Goal: Task Accomplishment & Management: Complete application form

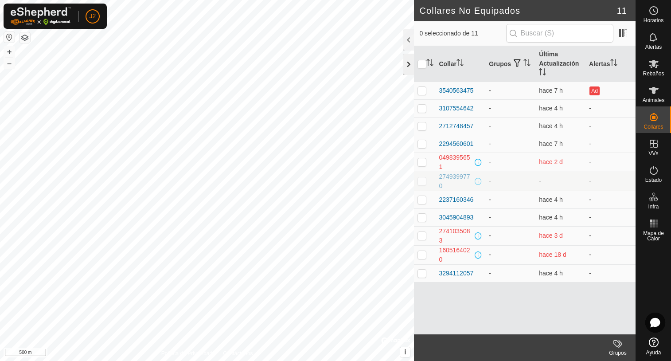
click at [409, 66] on div at bounding box center [408, 64] width 11 height 21
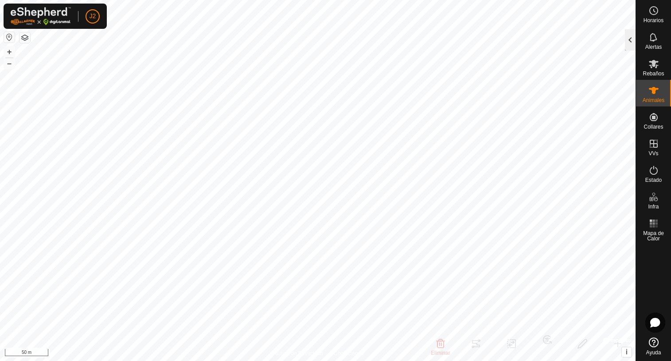
click at [629, 42] on div at bounding box center [630, 39] width 11 height 21
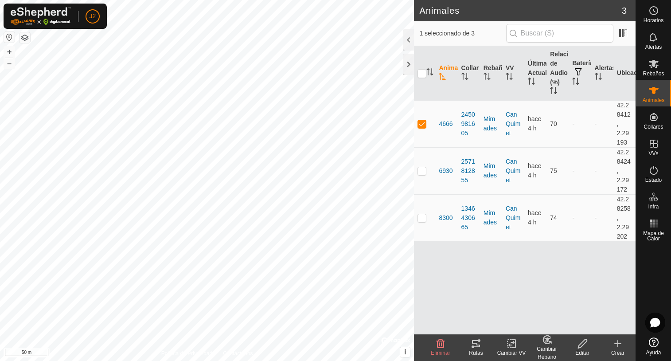
click at [473, 346] on icon at bounding box center [476, 343] width 8 height 7
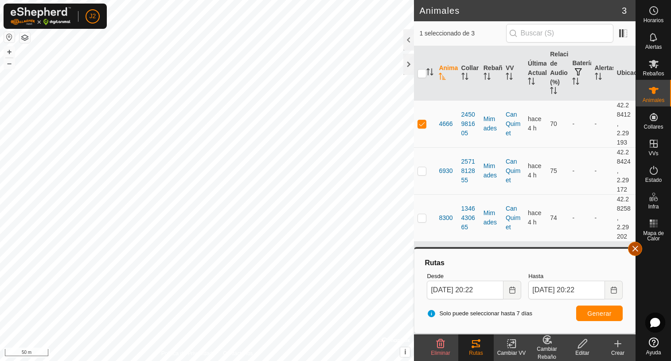
click at [635, 251] on button "button" at bounding box center [635, 248] width 14 height 14
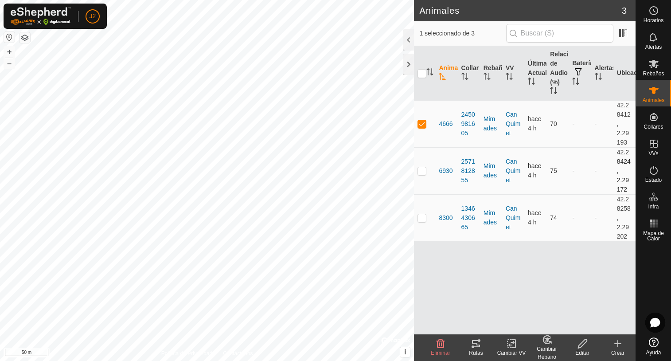
click at [421, 174] on p-checkbox at bounding box center [421, 170] width 9 height 7
checkbox input "true"
click at [423, 130] on td at bounding box center [424, 123] width 21 height 47
checkbox input "false"
click at [476, 345] on icon at bounding box center [476, 343] width 11 height 11
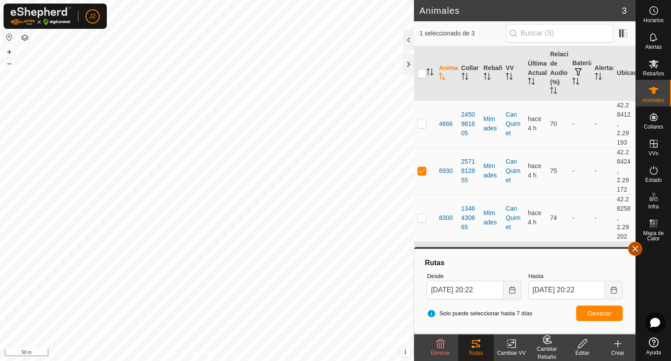
click at [634, 247] on button "button" at bounding box center [635, 248] width 14 height 14
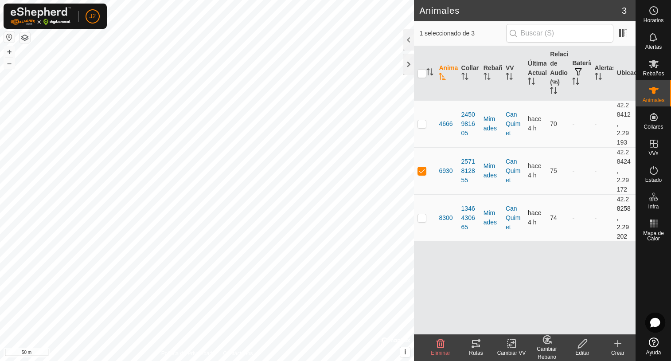
click at [417, 217] on p-checkbox at bounding box center [421, 217] width 9 height 7
checkbox input "true"
click at [424, 172] on p-checkbox at bounding box center [421, 170] width 9 height 7
checkbox input "false"
click at [474, 342] on icon at bounding box center [476, 343] width 11 height 11
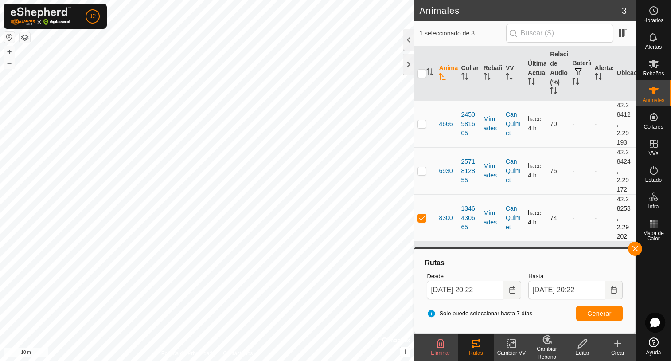
click at [420, 216] on p-checkbox at bounding box center [421, 217] width 9 height 7
checkbox input "false"
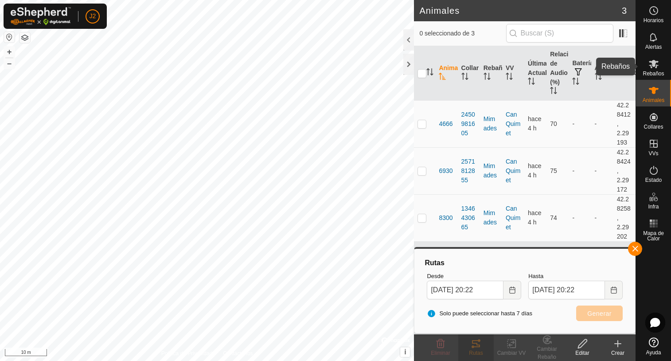
click at [659, 70] on es-mob-svg-icon at bounding box center [654, 64] width 16 height 14
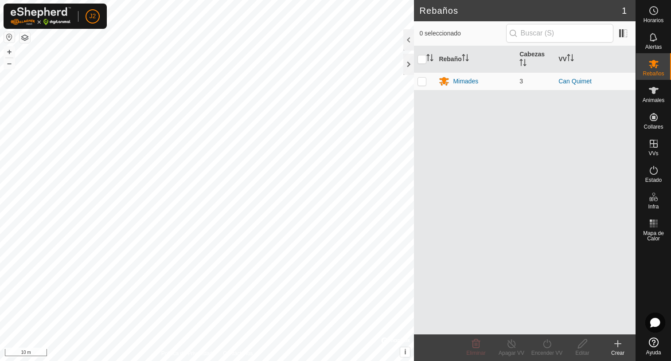
click at [619, 343] on icon at bounding box center [618, 343] width 6 height 0
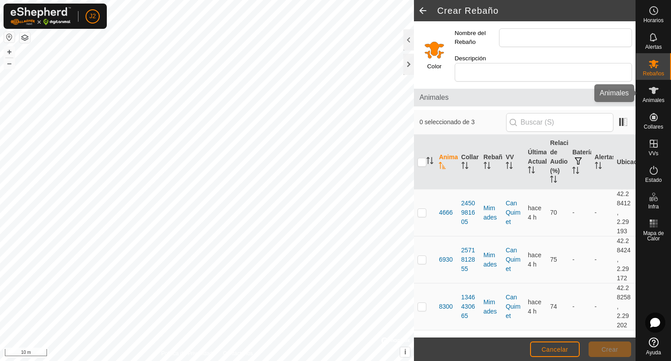
click at [653, 96] on es-animals-svg-icon at bounding box center [654, 90] width 16 height 14
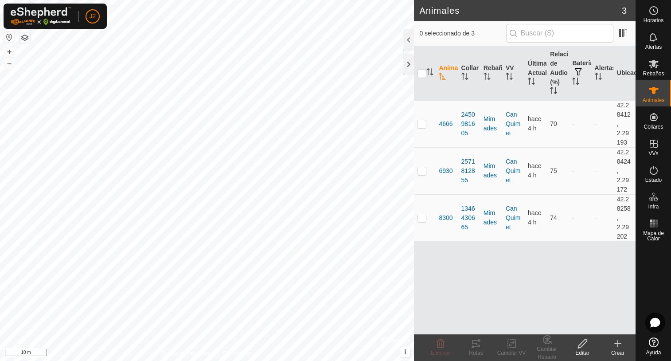
click at [618, 343] on icon at bounding box center [618, 343] width 6 height 0
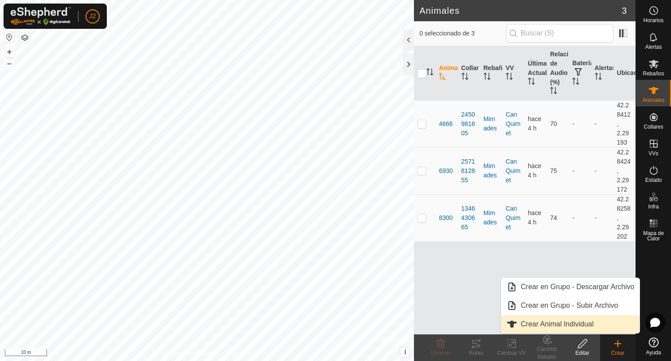
click at [549, 323] on link "Crear Animal Individual" at bounding box center [570, 324] width 138 height 18
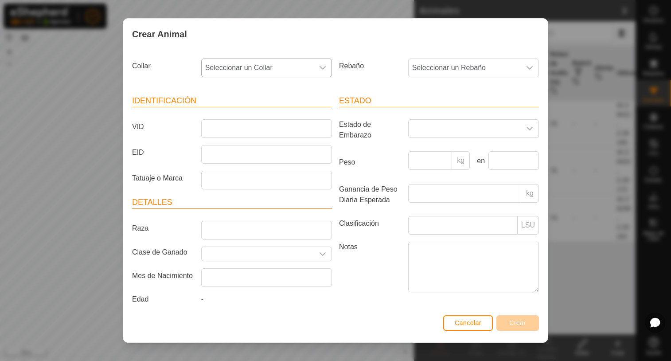
click at [319, 69] on icon "dropdown trigger" at bounding box center [322, 67] width 7 height 7
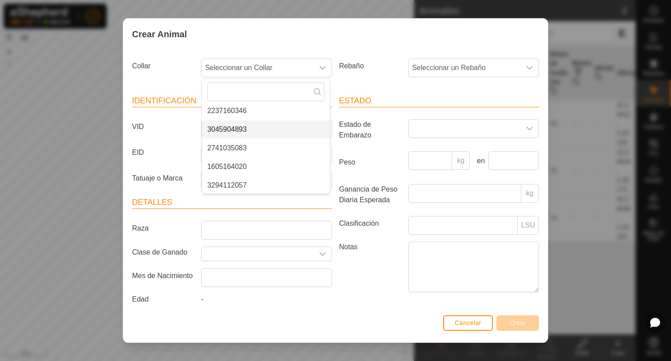
scroll to position [130, 0]
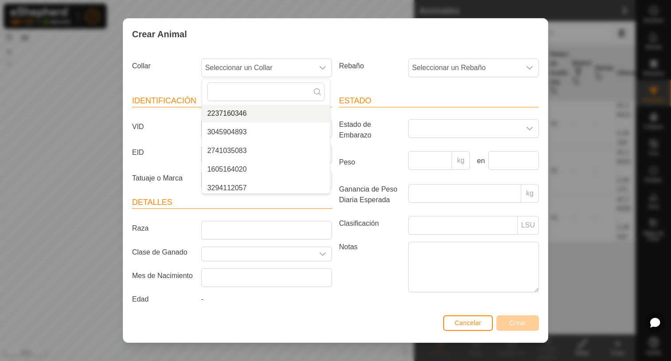
click at [243, 112] on li "2237160346" at bounding box center [266, 114] width 128 height 18
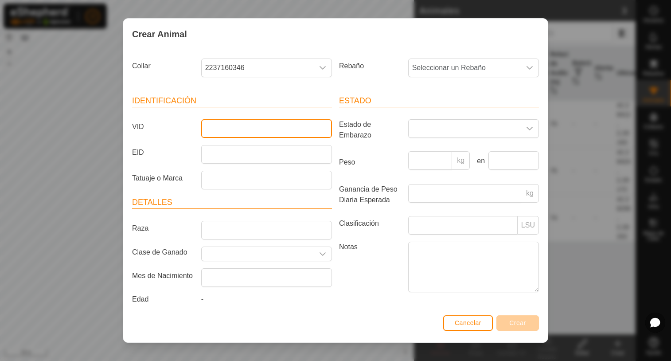
click at [236, 129] on input "VID" at bounding box center [266, 128] width 131 height 19
type input "7649"
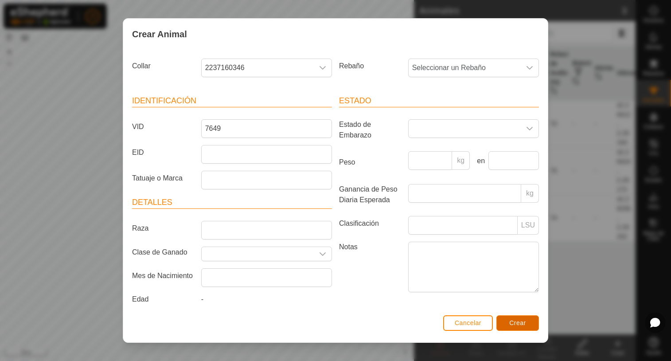
click at [512, 325] on span "Crear" at bounding box center [517, 322] width 17 height 7
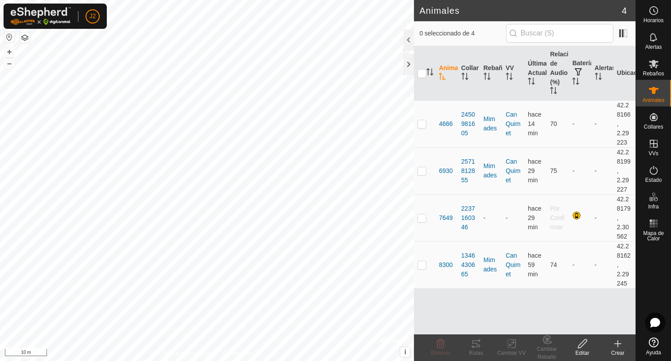
click at [619, 343] on icon at bounding box center [618, 343] width 6 height 0
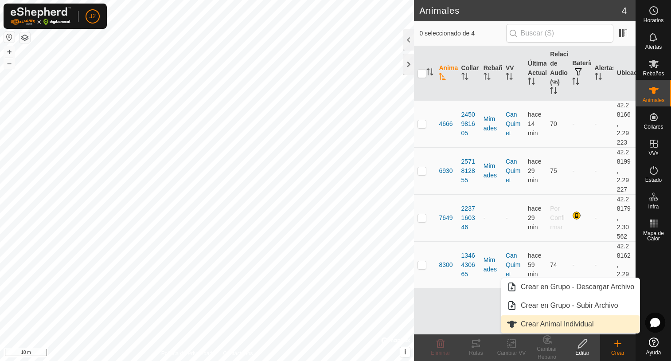
click at [562, 324] on link "Crear Animal Individual" at bounding box center [570, 324] width 138 height 18
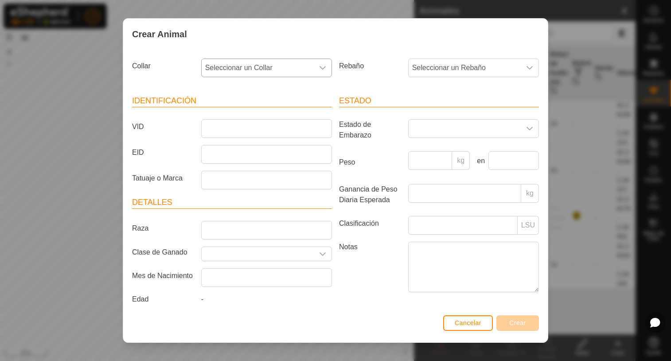
click at [319, 69] on icon "dropdown trigger" at bounding box center [322, 68] width 6 height 4
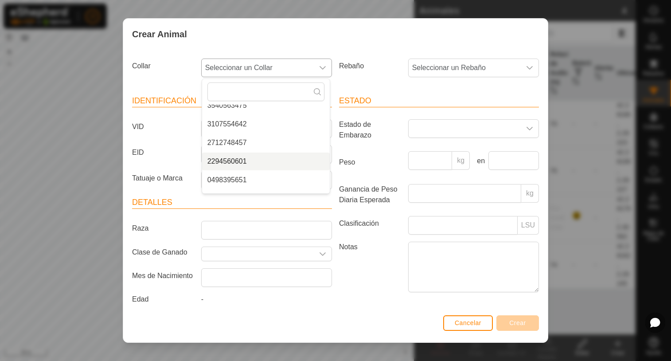
scroll to position [71, 0]
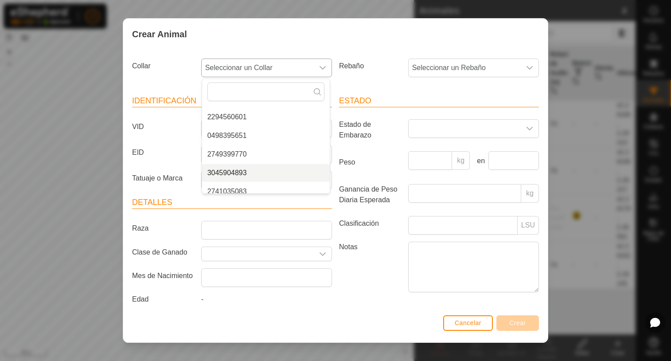
click at [237, 172] on li "3045904893" at bounding box center [266, 173] width 128 height 18
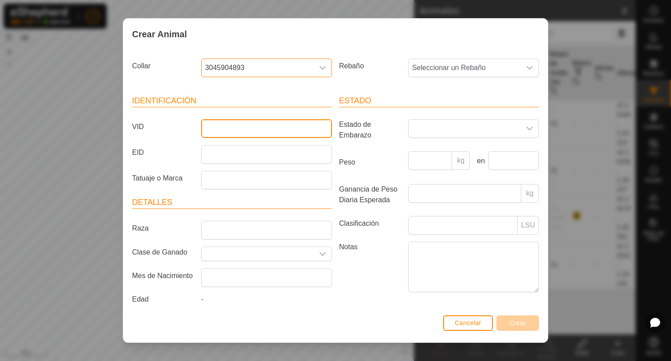
click at [209, 127] on input "VID" at bounding box center [266, 128] width 131 height 19
type input "4794"
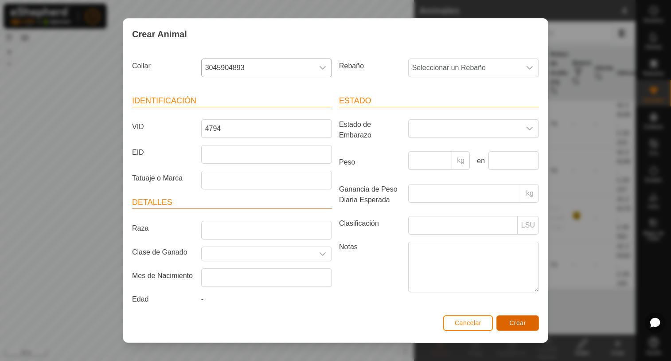
click at [518, 323] on span "Crear" at bounding box center [517, 322] width 17 height 7
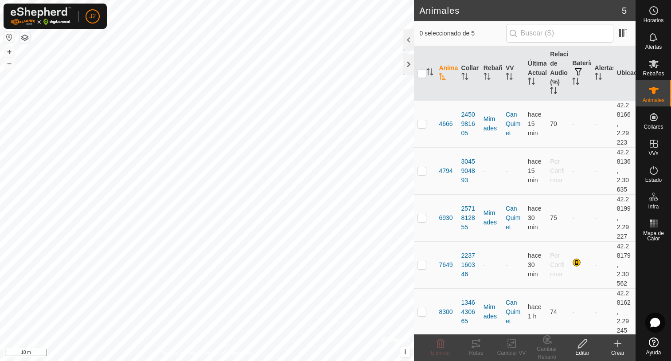
click at [618, 346] on icon at bounding box center [618, 343] width 0 height 6
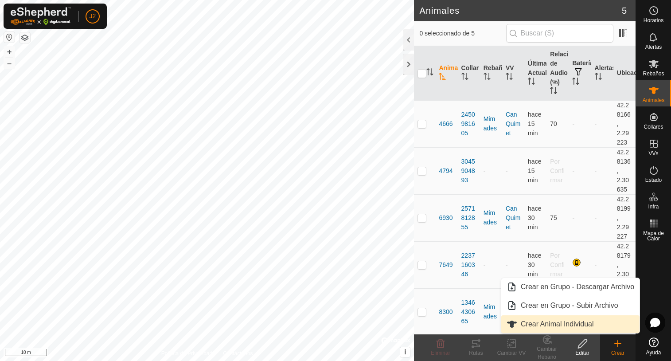
click at [537, 324] on link "Crear Animal Individual" at bounding box center [570, 324] width 138 height 18
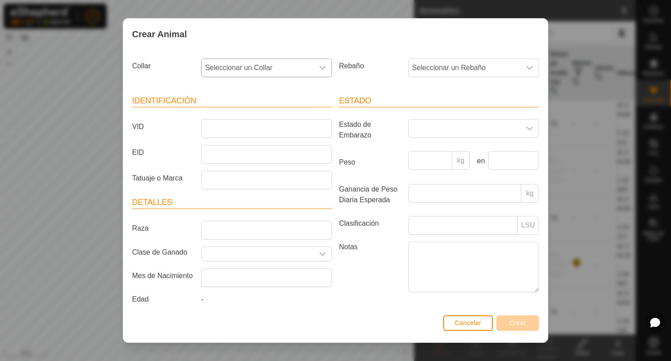
click at [322, 66] on icon "dropdown trigger" at bounding box center [322, 68] width 6 height 4
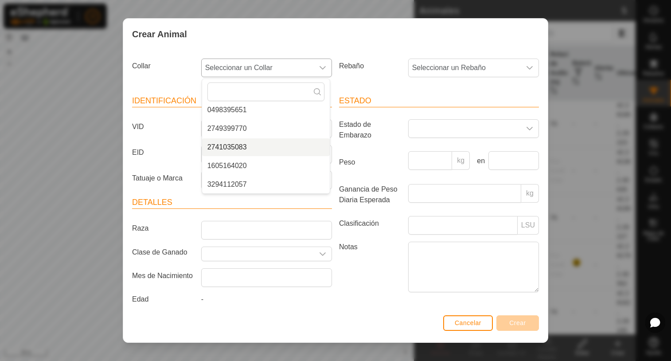
scroll to position [52, 0]
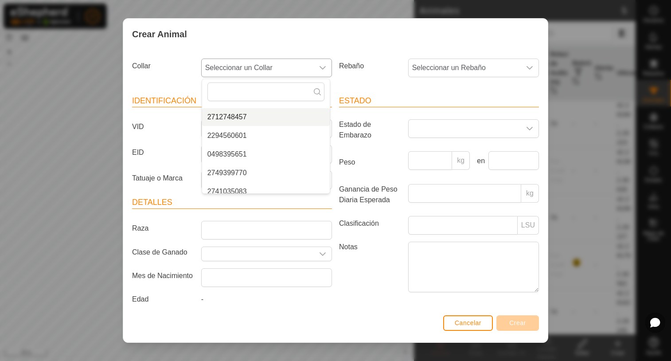
click at [237, 117] on li "2712748457" at bounding box center [266, 117] width 128 height 18
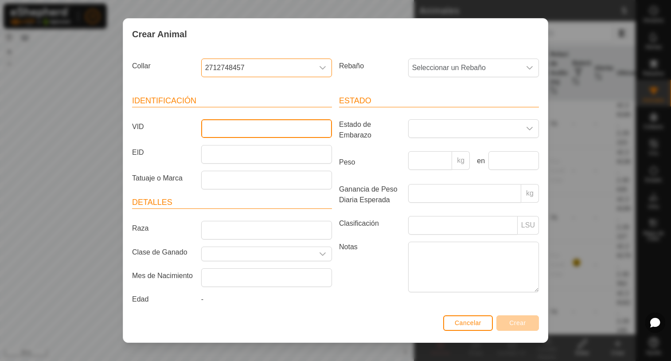
click at [244, 127] on input "VID" at bounding box center [266, 128] width 131 height 19
type input "5372"
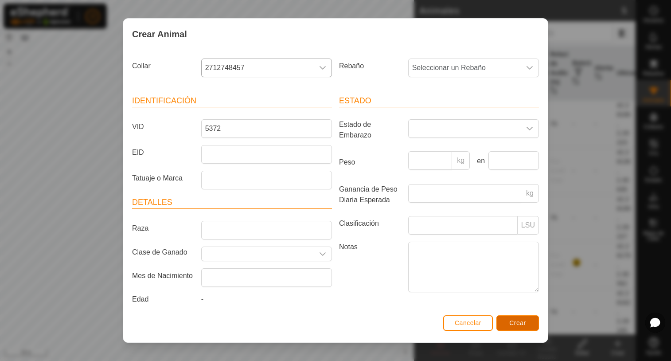
click at [521, 321] on span "Crear" at bounding box center [517, 322] width 17 height 7
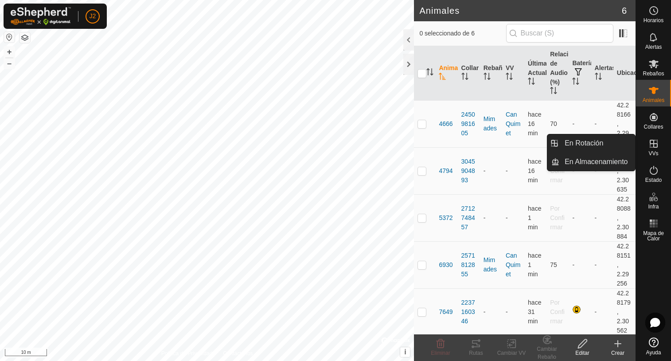
click at [654, 145] on icon at bounding box center [653, 143] width 11 height 11
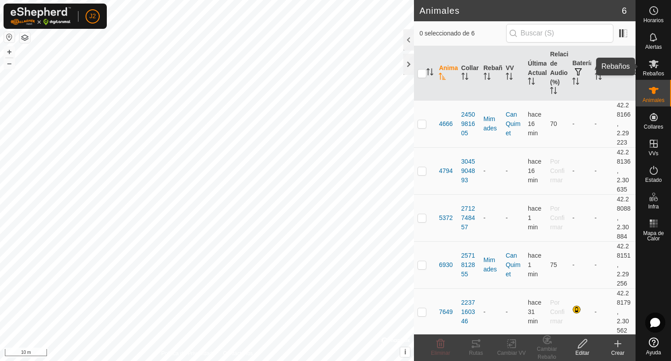
click at [654, 71] on span "Rebaños" at bounding box center [652, 73] width 21 height 5
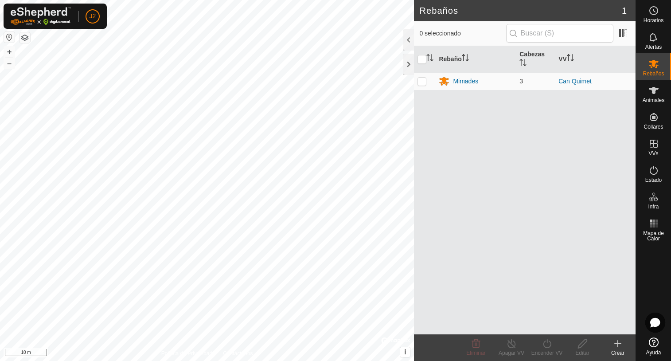
click at [618, 340] on icon at bounding box center [618, 343] width 0 height 6
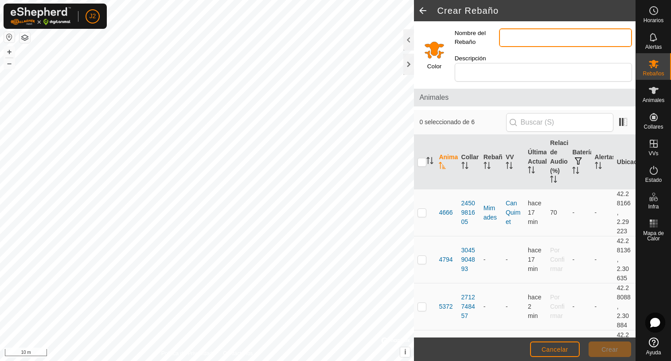
click at [521, 35] on input "Nombre del Rebaño" at bounding box center [565, 37] width 133 height 19
type input "f"
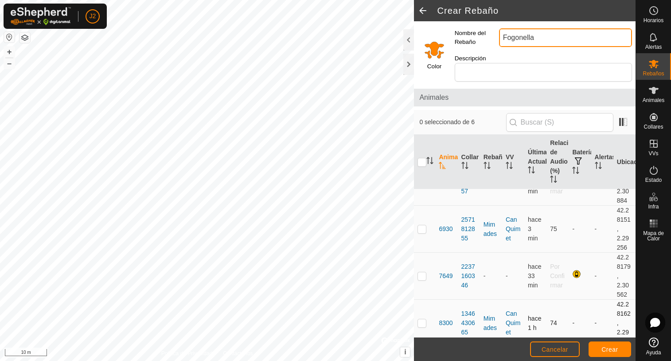
scroll to position [81, 0]
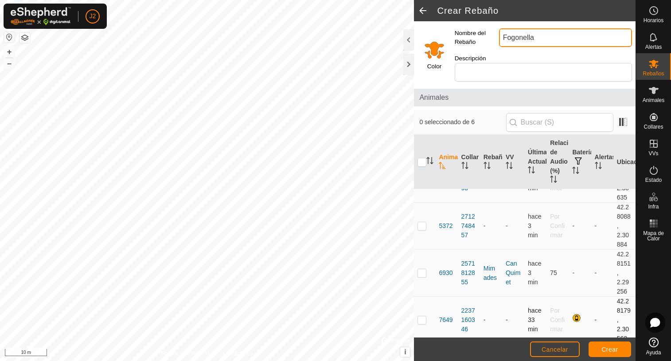
type input "Fogonella"
click at [424, 316] on p-checkbox at bounding box center [421, 319] width 9 height 7
checkbox input "true"
click at [424, 222] on p-checkbox at bounding box center [421, 225] width 9 height 7
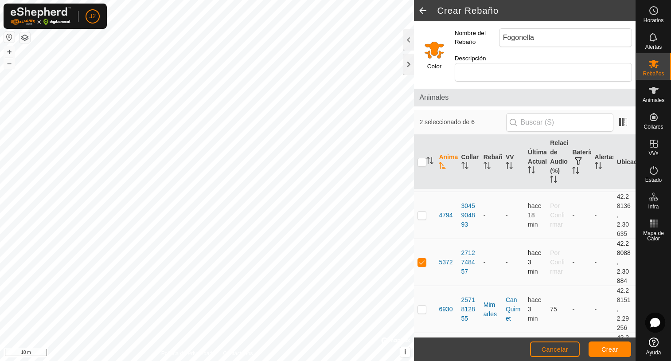
scroll to position [89, 0]
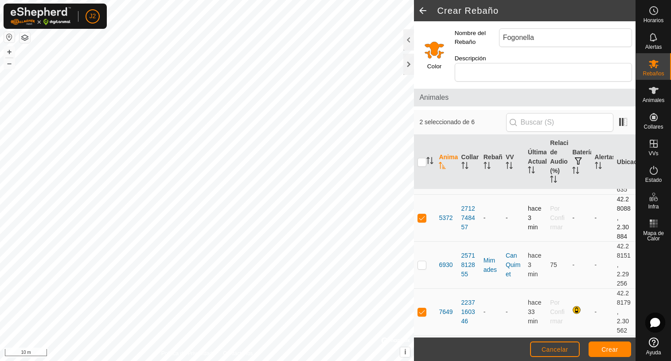
click at [422, 214] on p-checkbox at bounding box center [421, 217] width 9 height 7
checkbox input "false"
click at [420, 308] on p-checkbox at bounding box center [421, 311] width 9 height 7
checkbox input "false"
click at [604, 353] on button "Crear" at bounding box center [609, 349] width 43 height 16
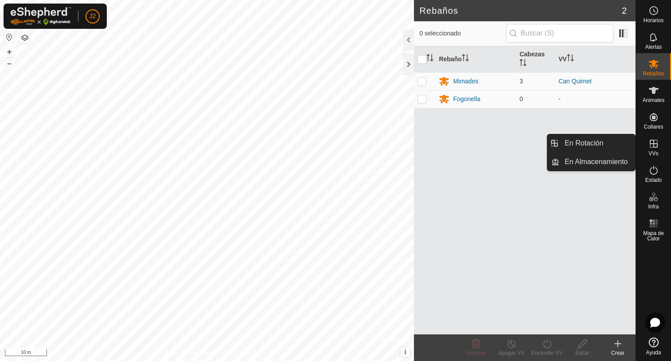
click at [652, 146] on icon at bounding box center [653, 143] width 11 height 11
click at [595, 141] on link "En Rotación" at bounding box center [597, 143] width 76 height 18
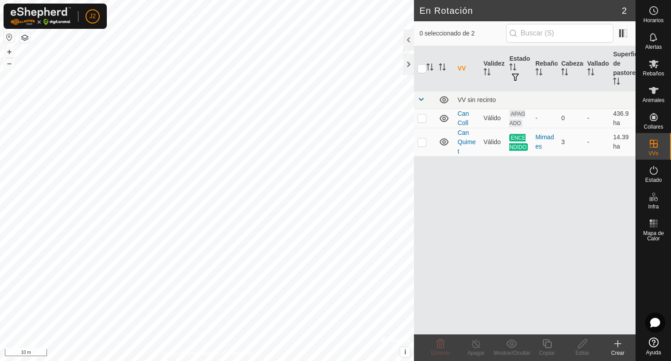
click at [618, 342] on icon at bounding box center [618, 343] width 0 height 6
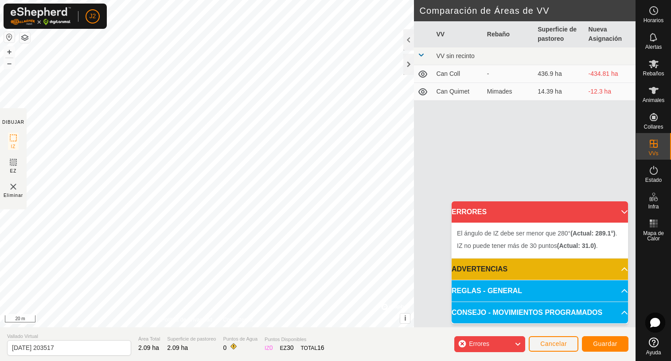
click at [282, 160] on div "El ángulo de IZ debe ser menor que 280° (Actual: 289.1°) . + – ⇧ i © Mapbox , ©…" at bounding box center [207, 163] width 414 height 327
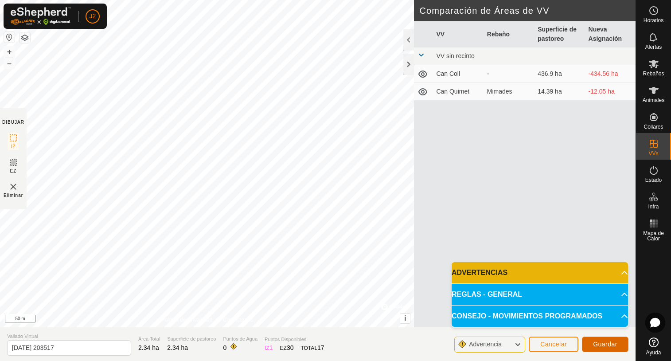
click at [603, 346] on span "Guardar" at bounding box center [605, 343] width 24 height 7
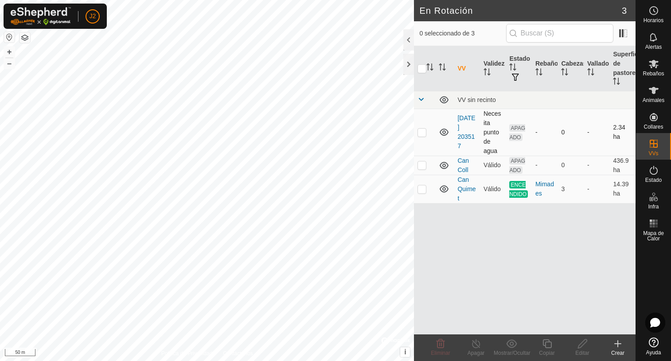
click at [425, 132] on p-checkbox at bounding box center [421, 131] width 9 height 7
checkbox input "true"
click at [579, 346] on icon at bounding box center [582, 343] width 11 height 11
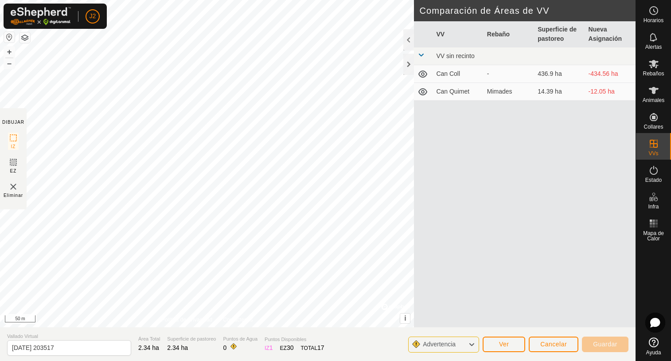
click at [473, 344] on icon at bounding box center [471, 345] width 7 height 12
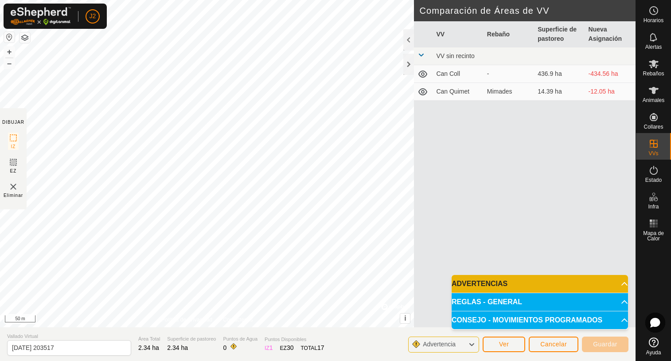
click at [473, 344] on icon at bounding box center [471, 345] width 7 height 12
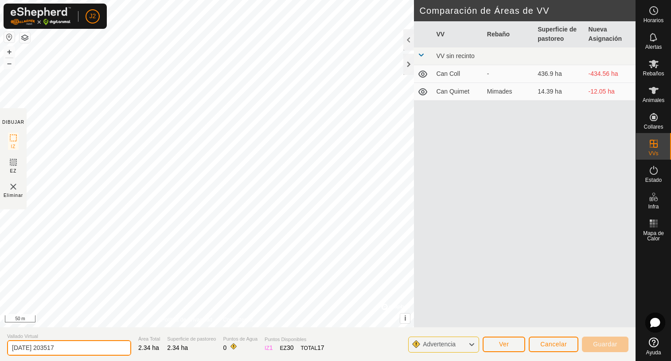
drag, startPoint x: 70, startPoint y: 347, endPoint x: 10, endPoint y: 346, distance: 59.4
click at [10, 346] on input "[DATE] 203517" at bounding box center [69, 348] width 124 height 16
type input "c"
type input "Carretera fins trencan de la quadra"
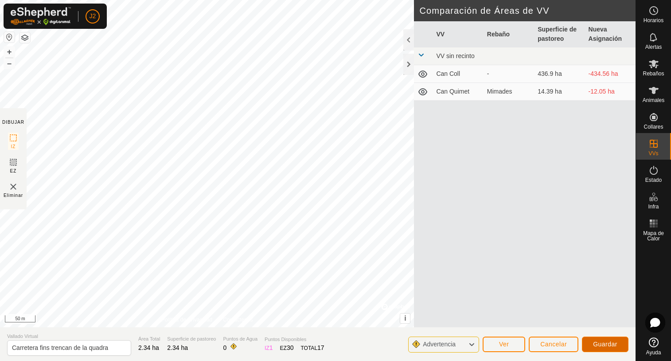
click at [603, 342] on span "Guardar" at bounding box center [605, 343] width 24 height 7
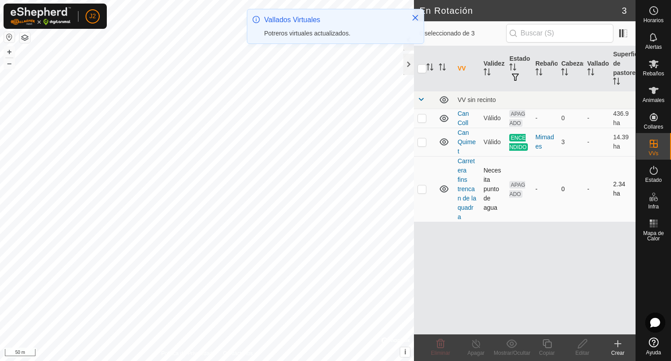
click at [425, 188] on p-checkbox at bounding box center [421, 188] width 9 height 7
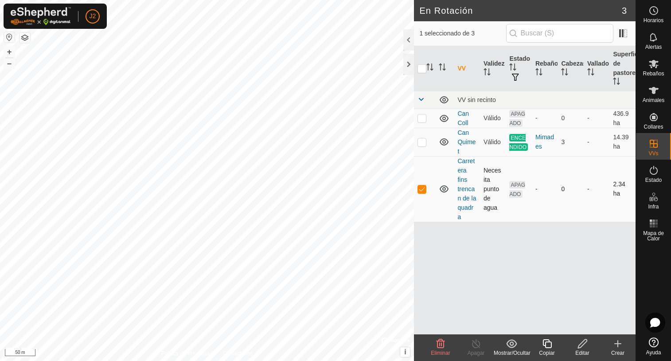
click at [422, 191] on p-checkbox at bounding box center [421, 188] width 9 height 7
checkbox input "false"
click at [653, 92] on icon at bounding box center [654, 90] width 10 height 7
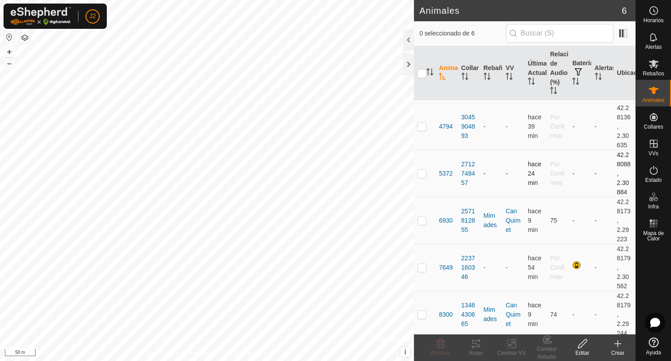
scroll to position [48, 0]
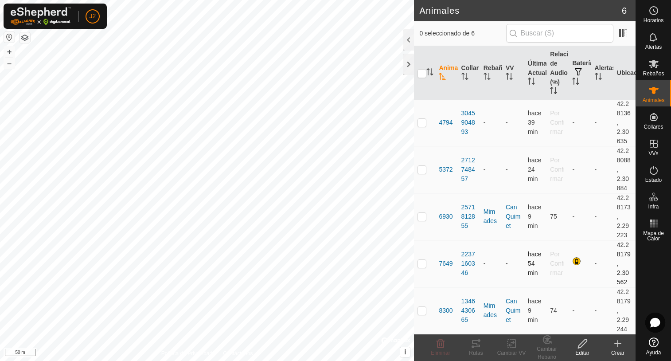
click at [422, 265] on p-checkbox at bounding box center [421, 263] width 9 height 7
click at [477, 346] on icon at bounding box center [476, 343] width 8 height 7
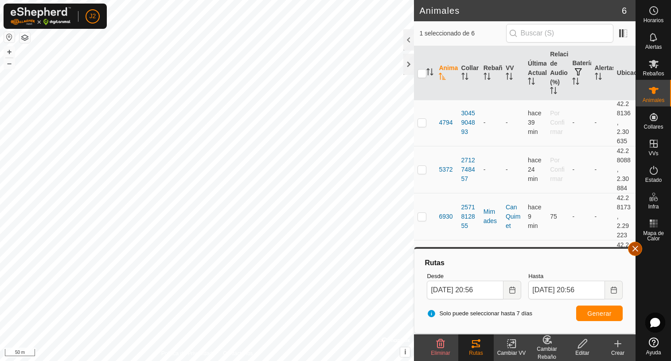
click at [634, 253] on button "button" at bounding box center [635, 248] width 14 height 14
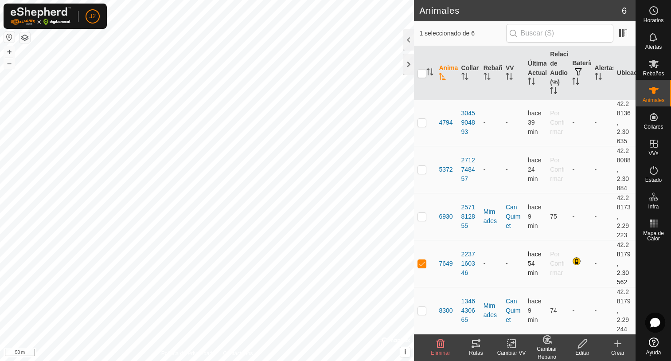
click at [423, 263] on p-checkbox at bounding box center [421, 263] width 9 height 7
checkbox input "false"
click at [421, 169] on p-checkbox at bounding box center [421, 169] width 9 height 7
click at [478, 346] on icon at bounding box center [476, 343] width 8 height 7
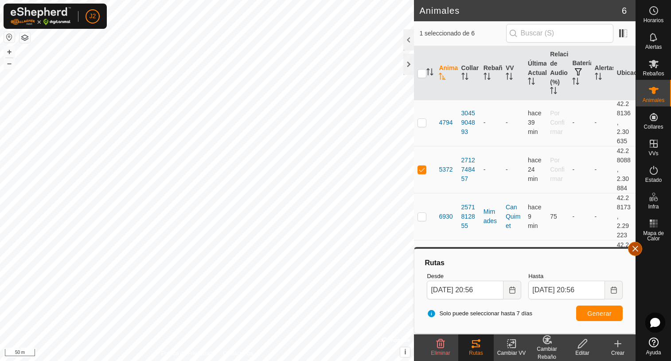
click at [634, 247] on button "button" at bounding box center [635, 248] width 14 height 14
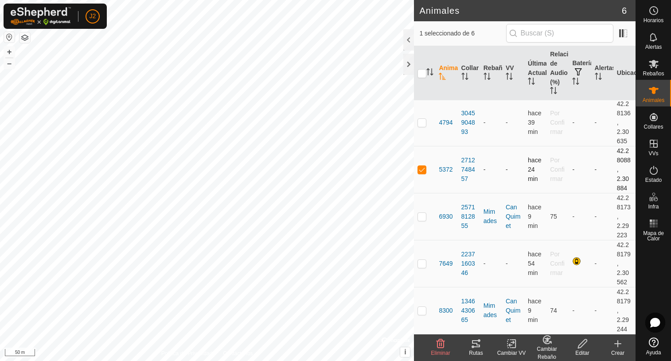
click at [424, 170] on p-checkbox at bounding box center [421, 169] width 9 height 7
checkbox input "false"
click at [422, 123] on p-checkbox at bounding box center [421, 122] width 9 height 7
click at [476, 347] on icon at bounding box center [476, 343] width 11 height 11
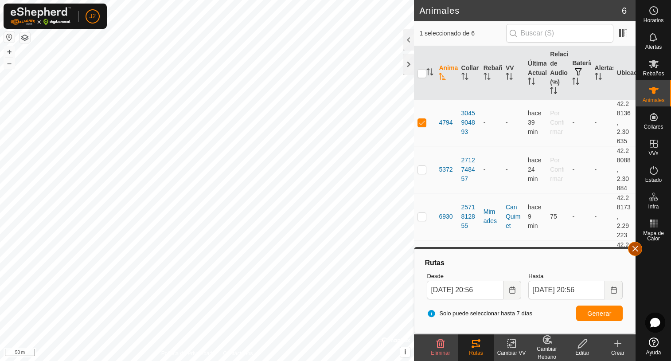
click at [637, 249] on button "button" at bounding box center [635, 248] width 14 height 14
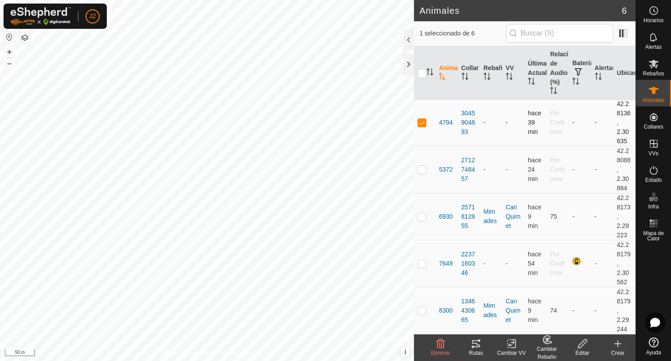
click at [423, 124] on p-checkbox at bounding box center [421, 122] width 9 height 7
checkbox input "false"
click at [565, 155] on div "Animales 6 0 seleccionado de 6 Animal Collar Rebaño VV Última Actualización Rel…" at bounding box center [317, 180] width 635 height 361
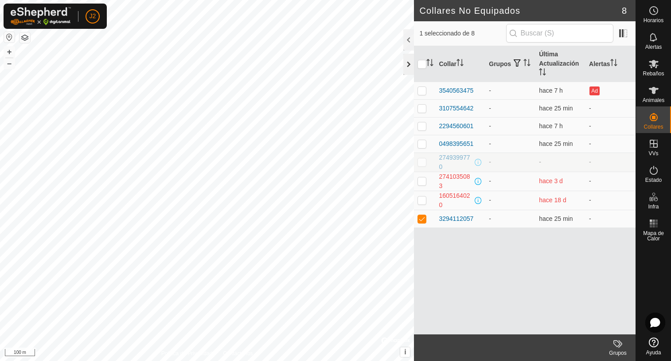
click at [408, 64] on div at bounding box center [408, 64] width 11 height 21
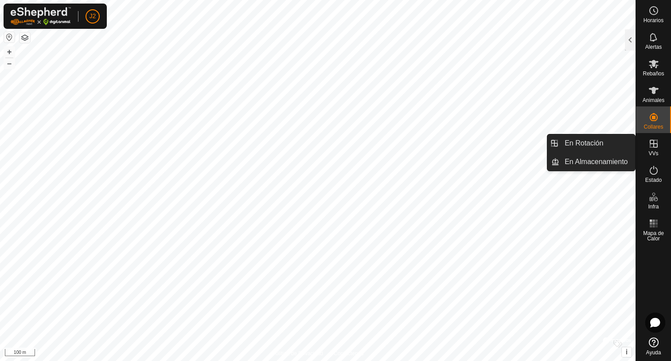
click at [649, 143] on icon at bounding box center [653, 143] width 11 height 11
click at [572, 144] on link "En Rotación" at bounding box center [597, 143] width 76 height 18
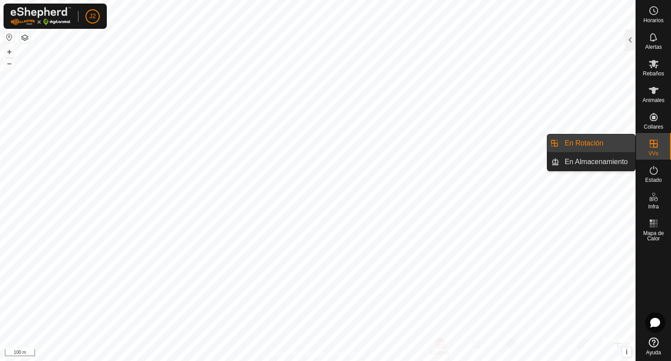
click at [571, 144] on link "En Rotación" at bounding box center [597, 143] width 76 height 18
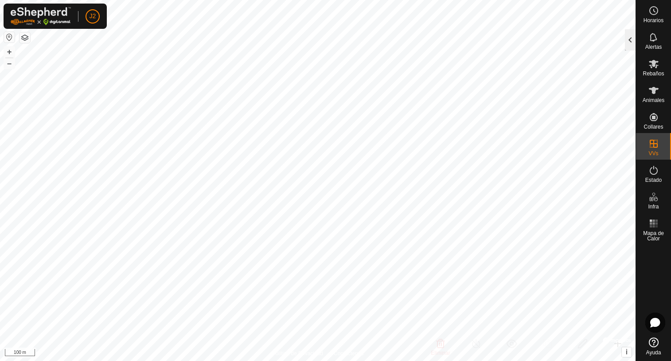
click at [628, 41] on div at bounding box center [630, 39] width 11 height 21
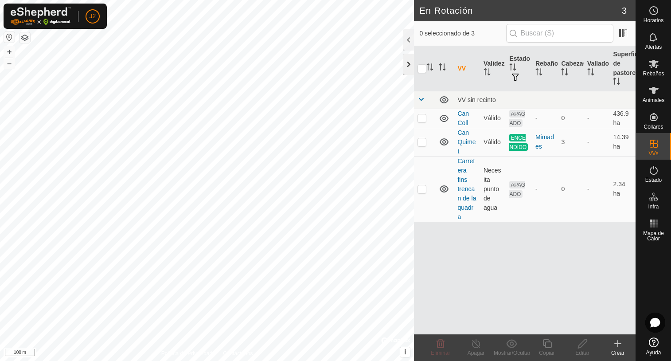
click at [411, 63] on div at bounding box center [408, 64] width 11 height 21
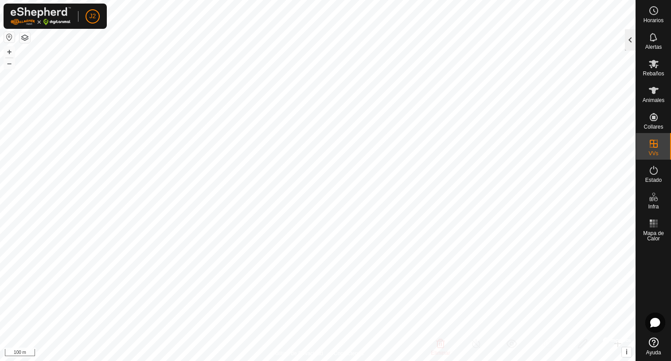
click at [631, 43] on div at bounding box center [630, 39] width 11 height 21
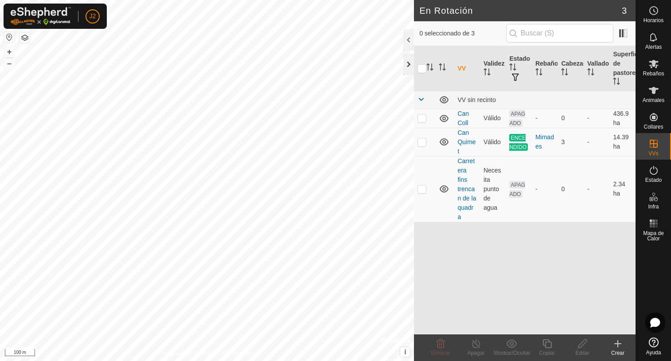
click at [409, 64] on div at bounding box center [408, 64] width 11 height 21
